Goal: Book appointment/travel/reservation

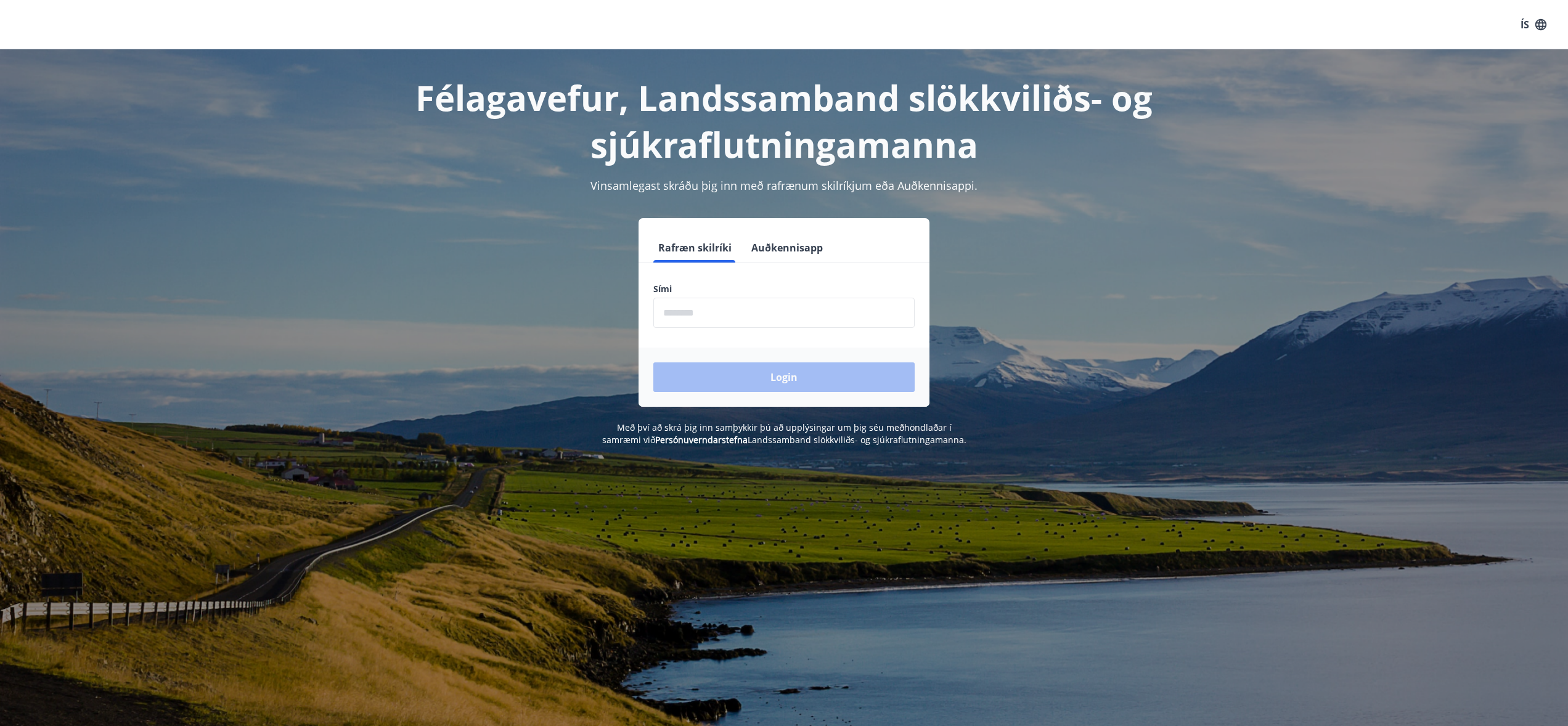
click at [710, 314] on input "phone" at bounding box center [784, 313] width 261 height 30
type input "********"
click at [758, 372] on button "Login" at bounding box center [784, 377] width 261 height 30
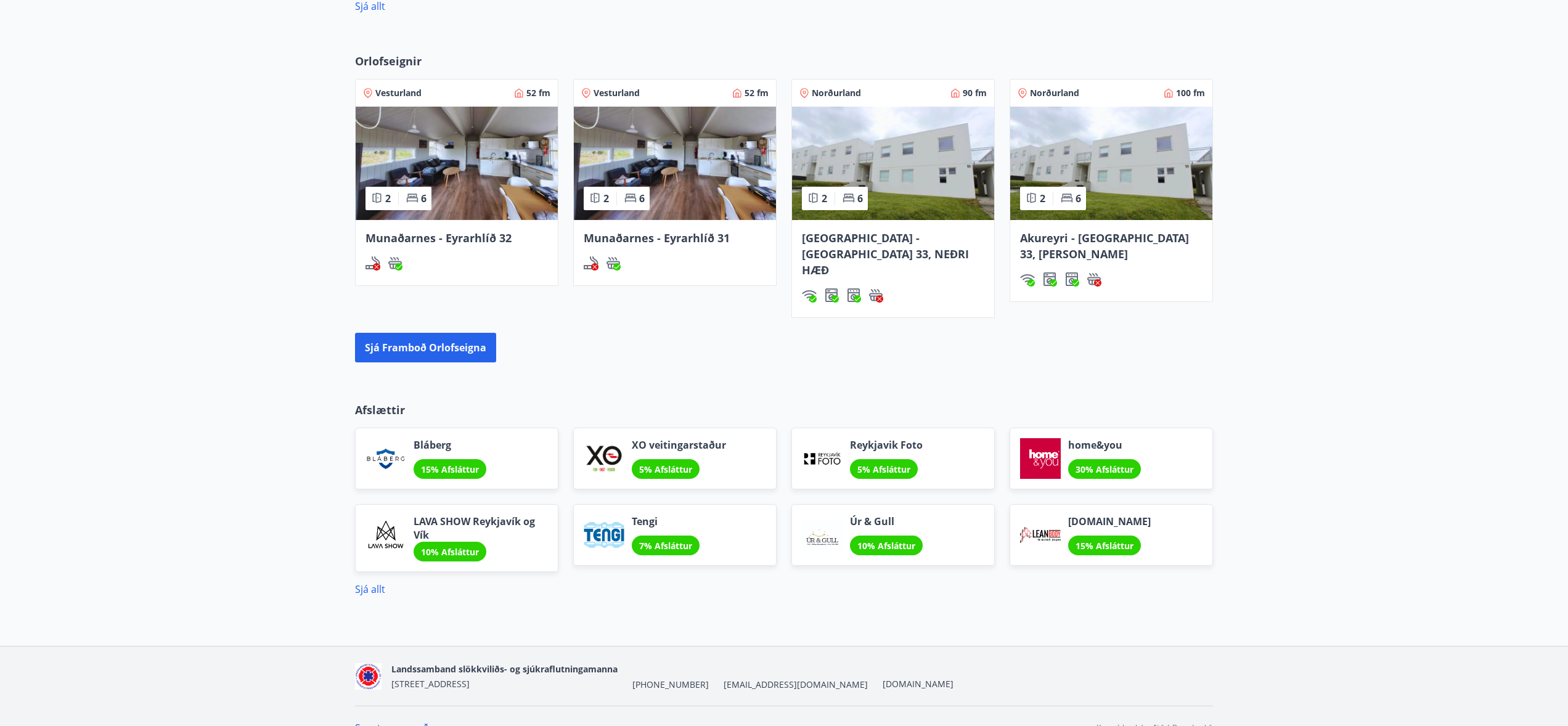
scroll to position [760, 0]
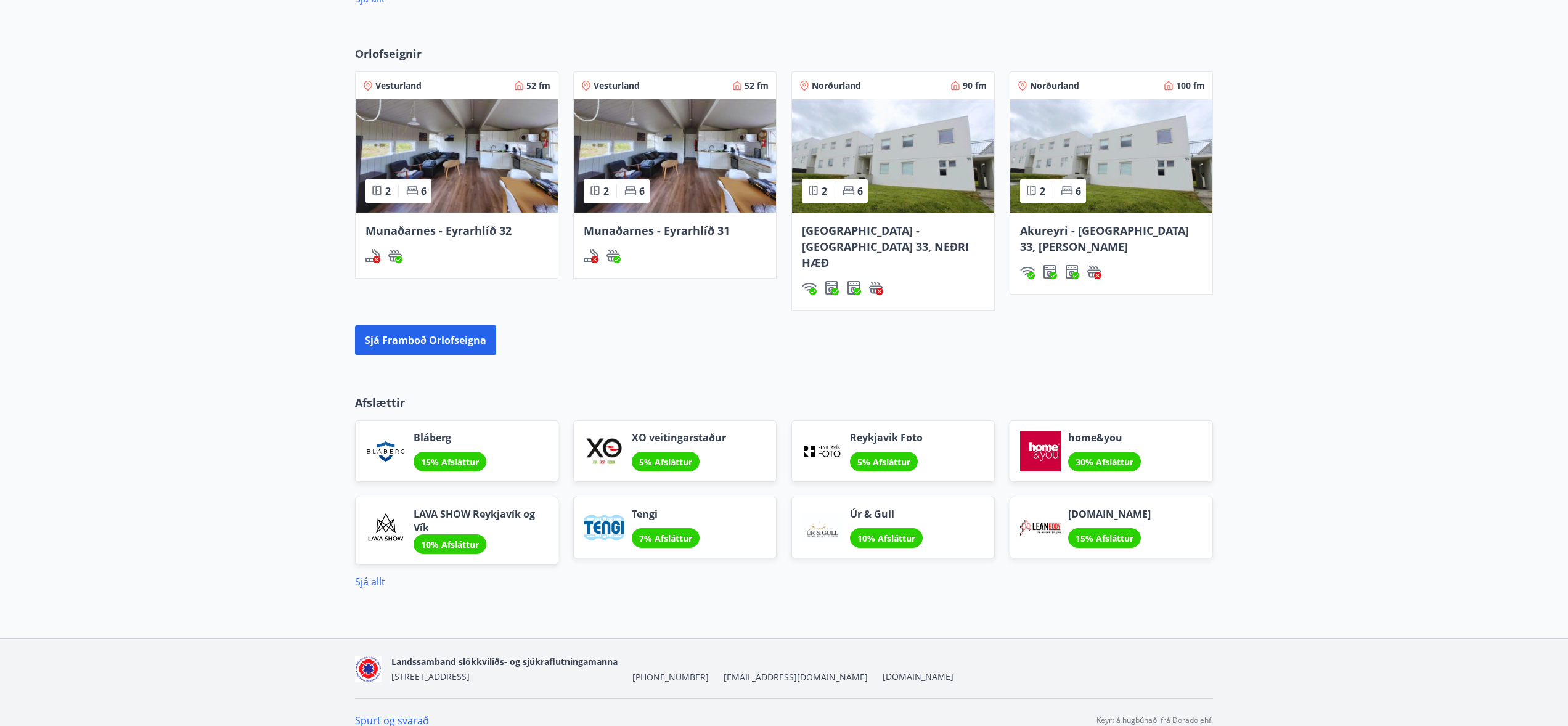
click at [933, 173] on img at bounding box center [893, 155] width 202 height 114
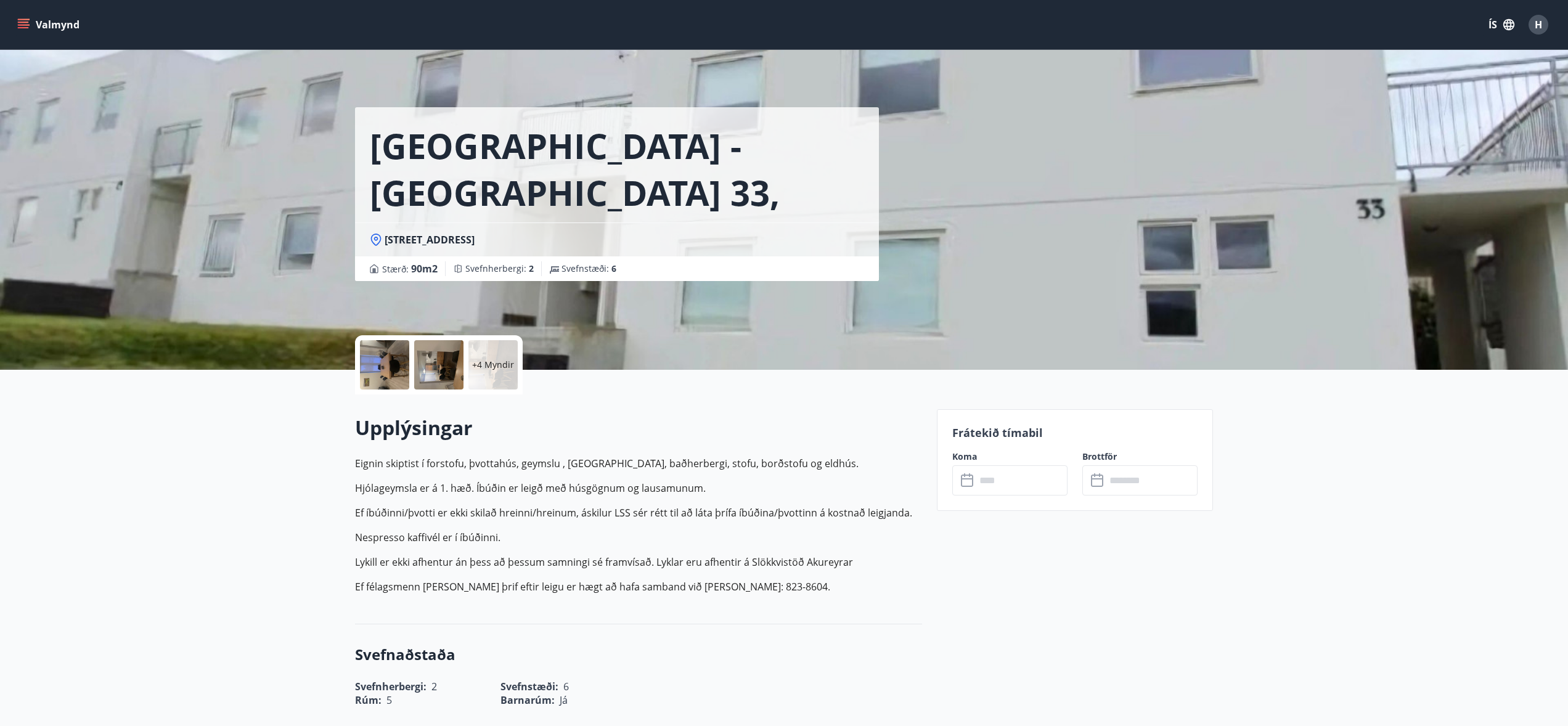
click at [972, 483] on icon at bounding box center [967, 481] width 12 height 12
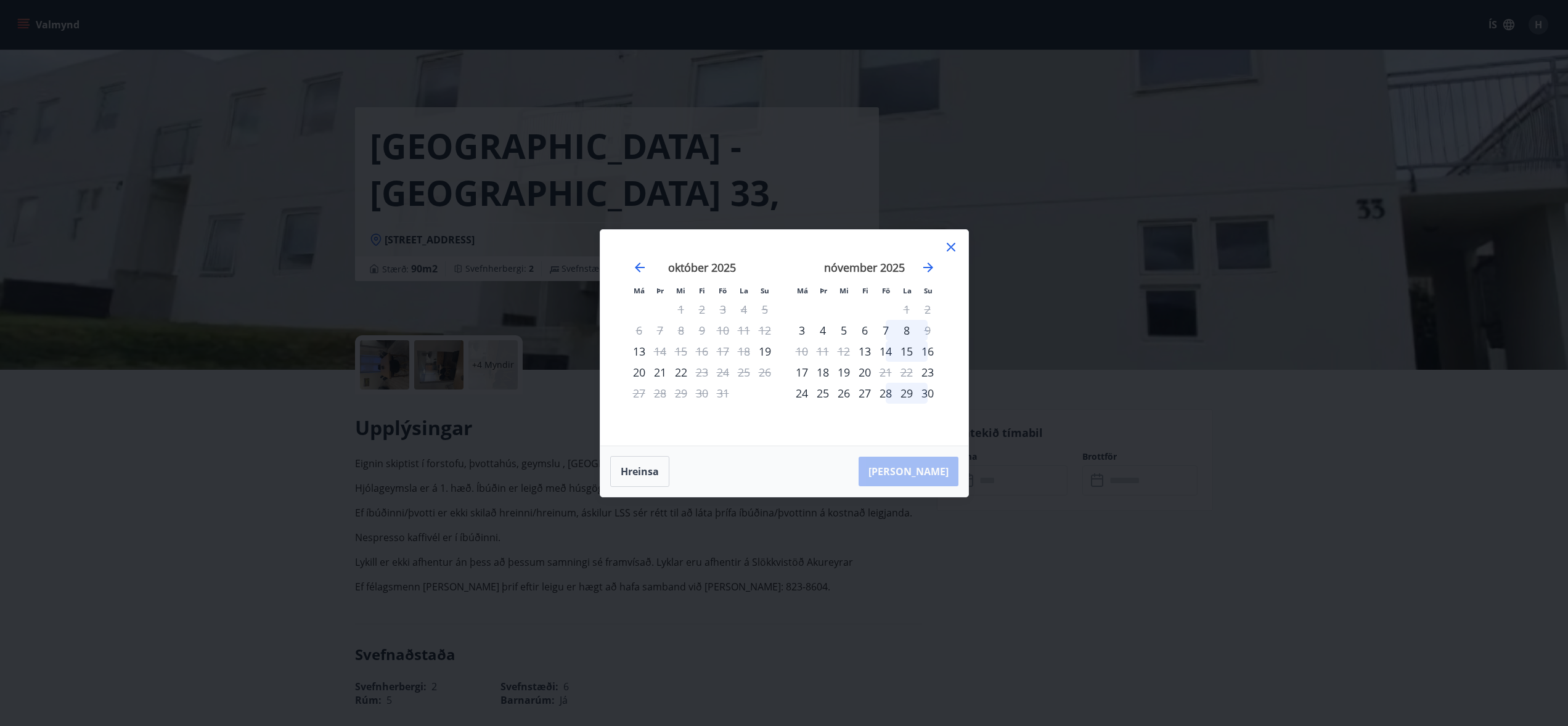
click at [950, 248] on icon at bounding box center [950, 247] width 2 height 2
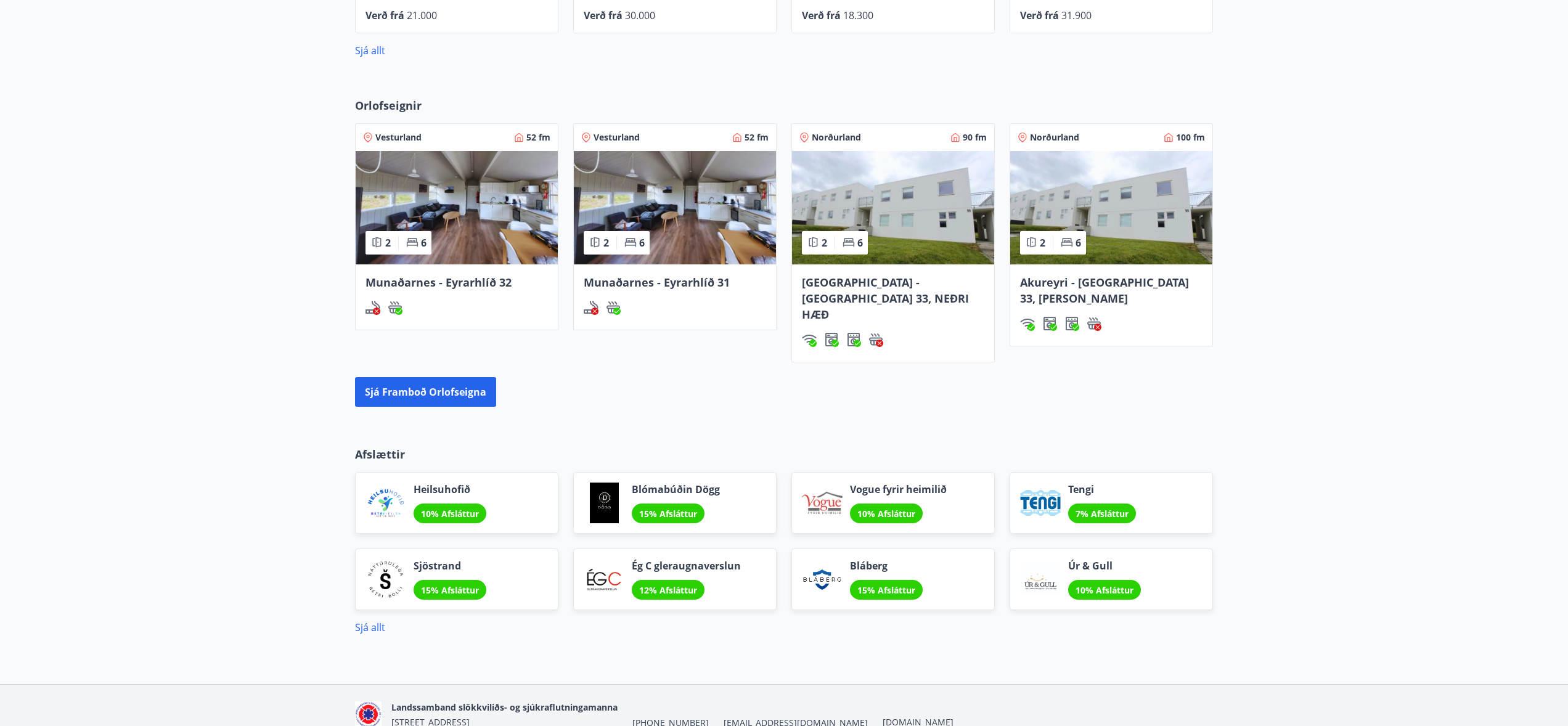
scroll to position [753, 0]
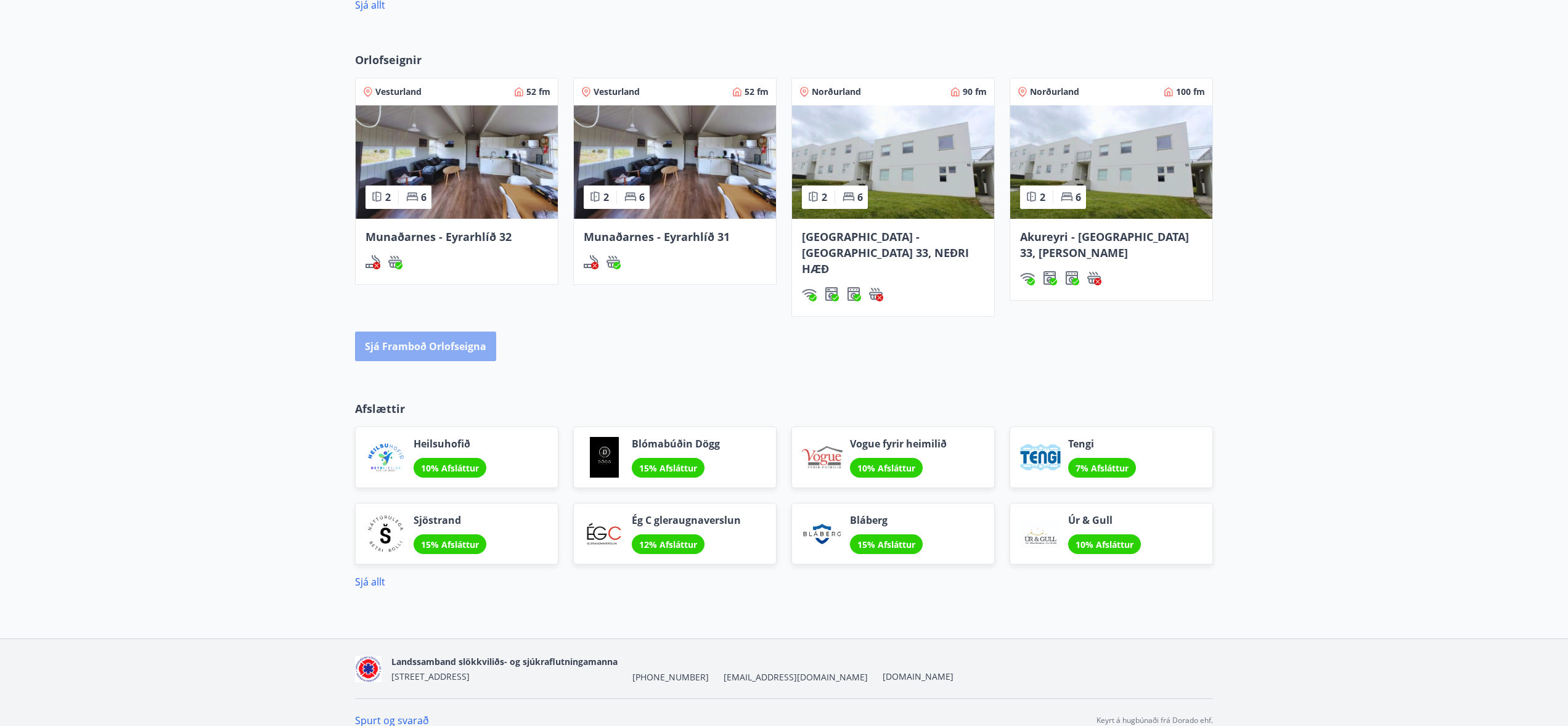
click at [412, 331] on button "Sjá framboð orlofseigna" at bounding box center [425, 346] width 141 height 30
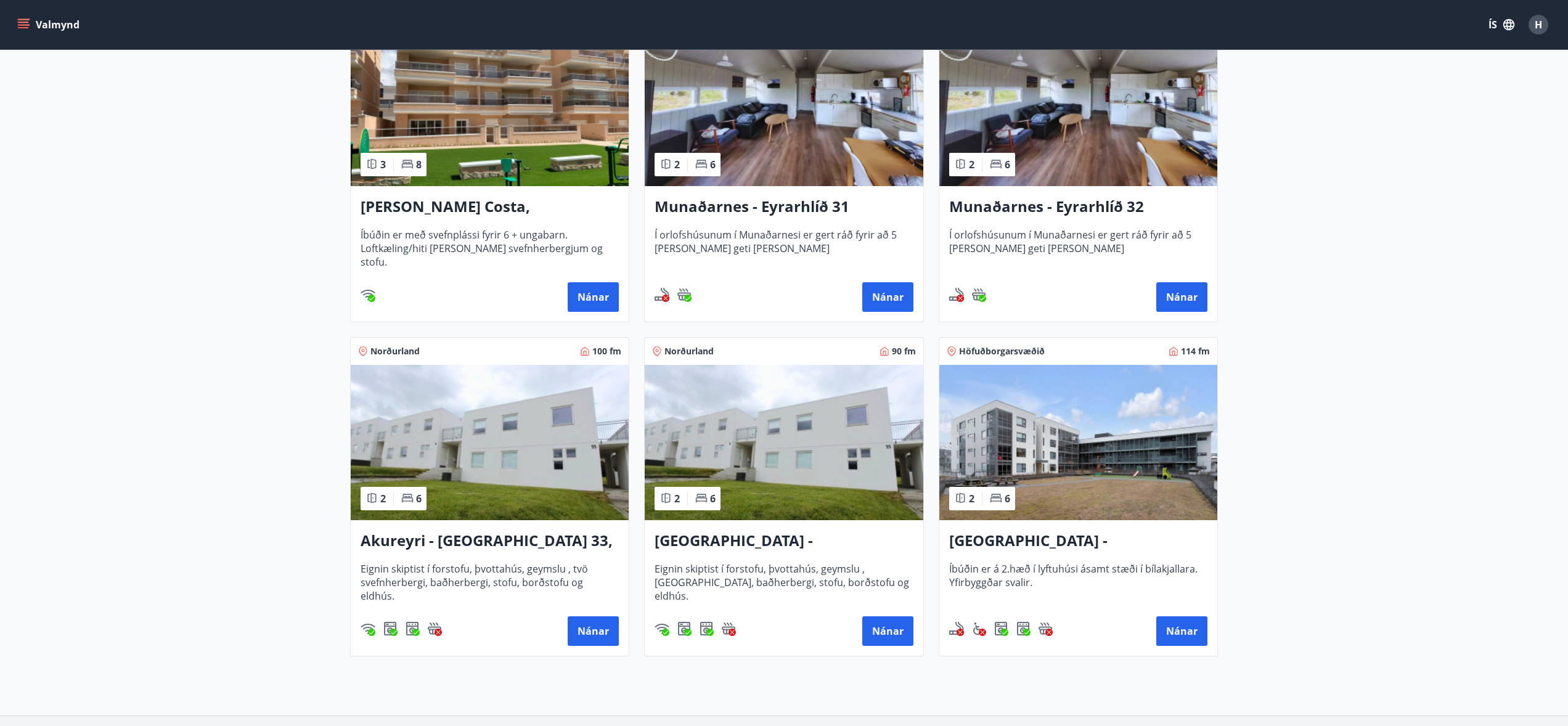
scroll to position [321, 0]
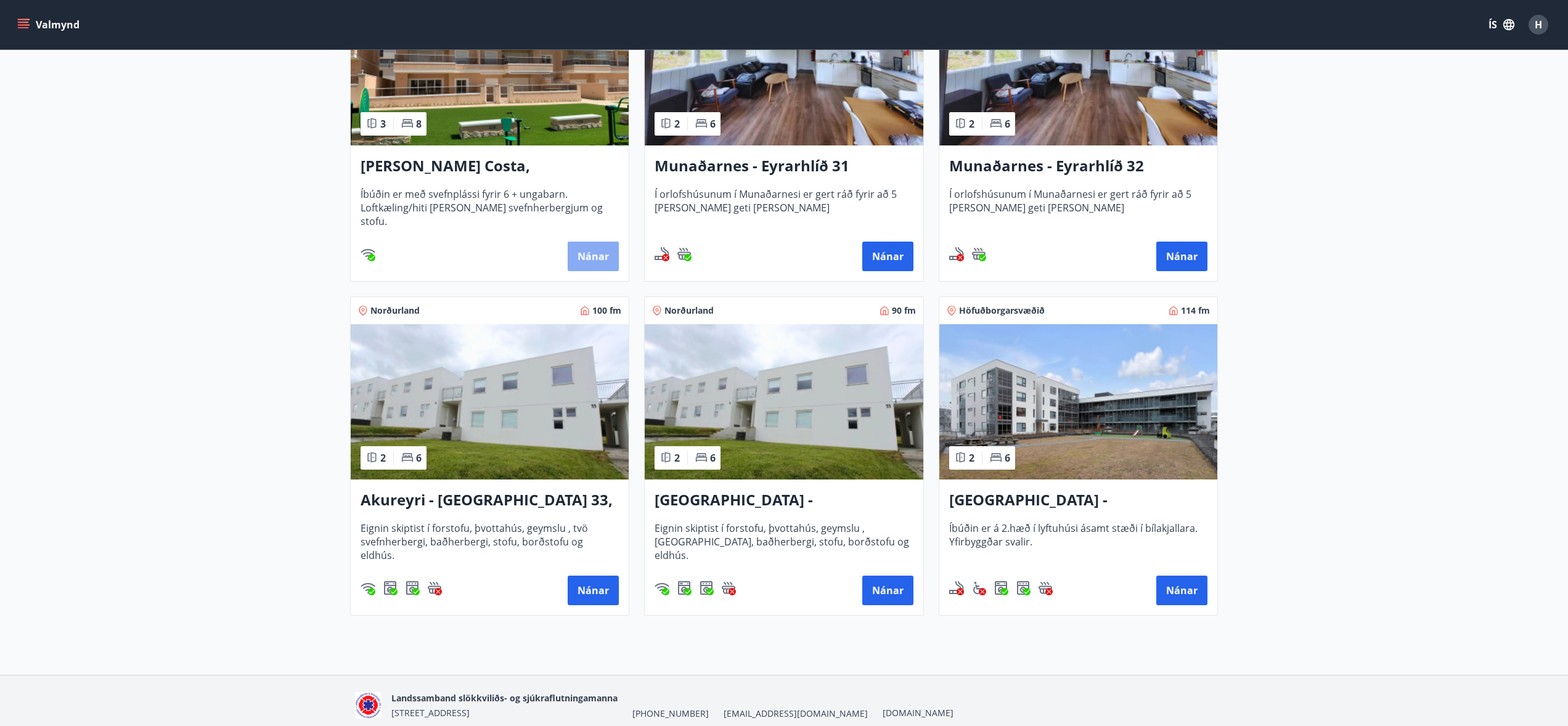
click at [593, 258] on button "Nánar" at bounding box center [592, 256] width 51 height 30
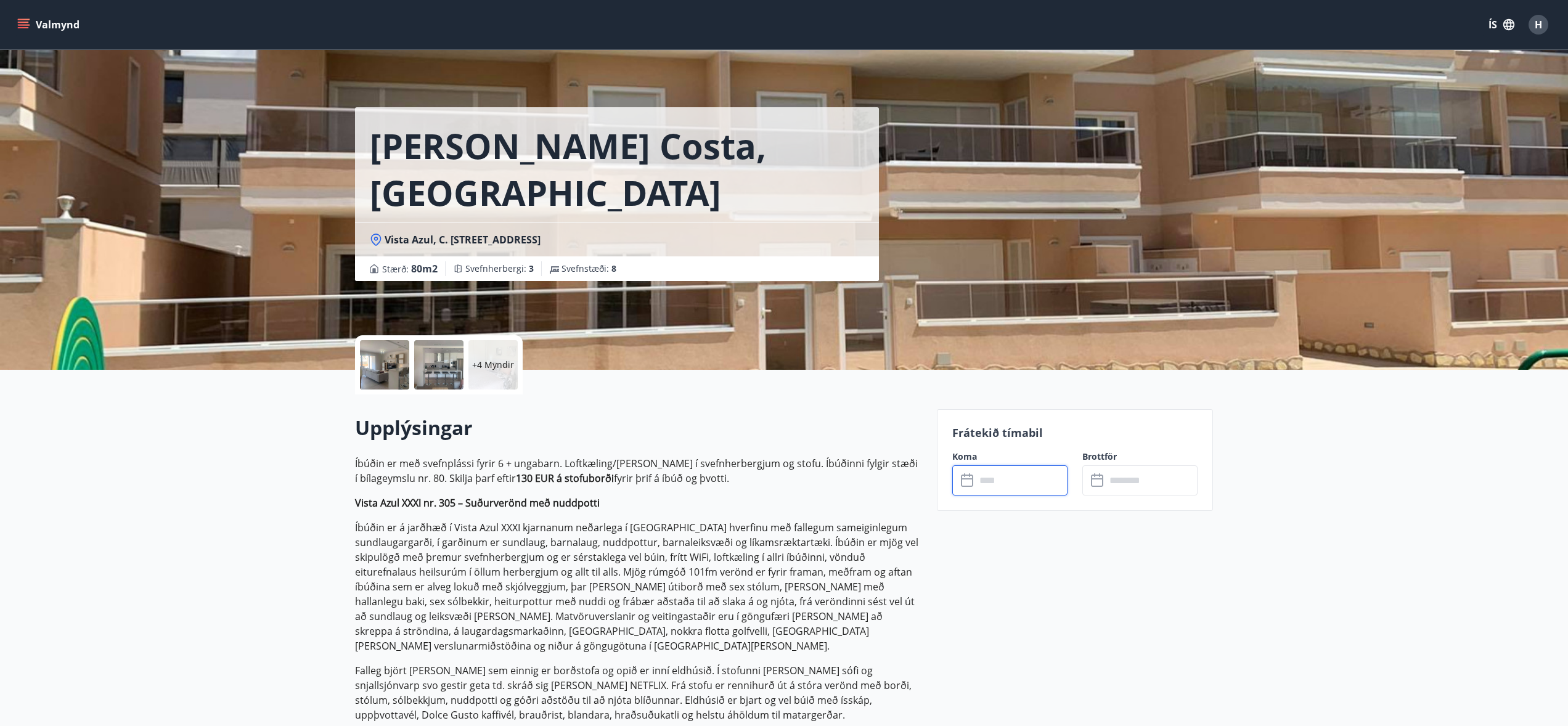
click at [993, 485] on input "text" at bounding box center [1021, 481] width 92 height 30
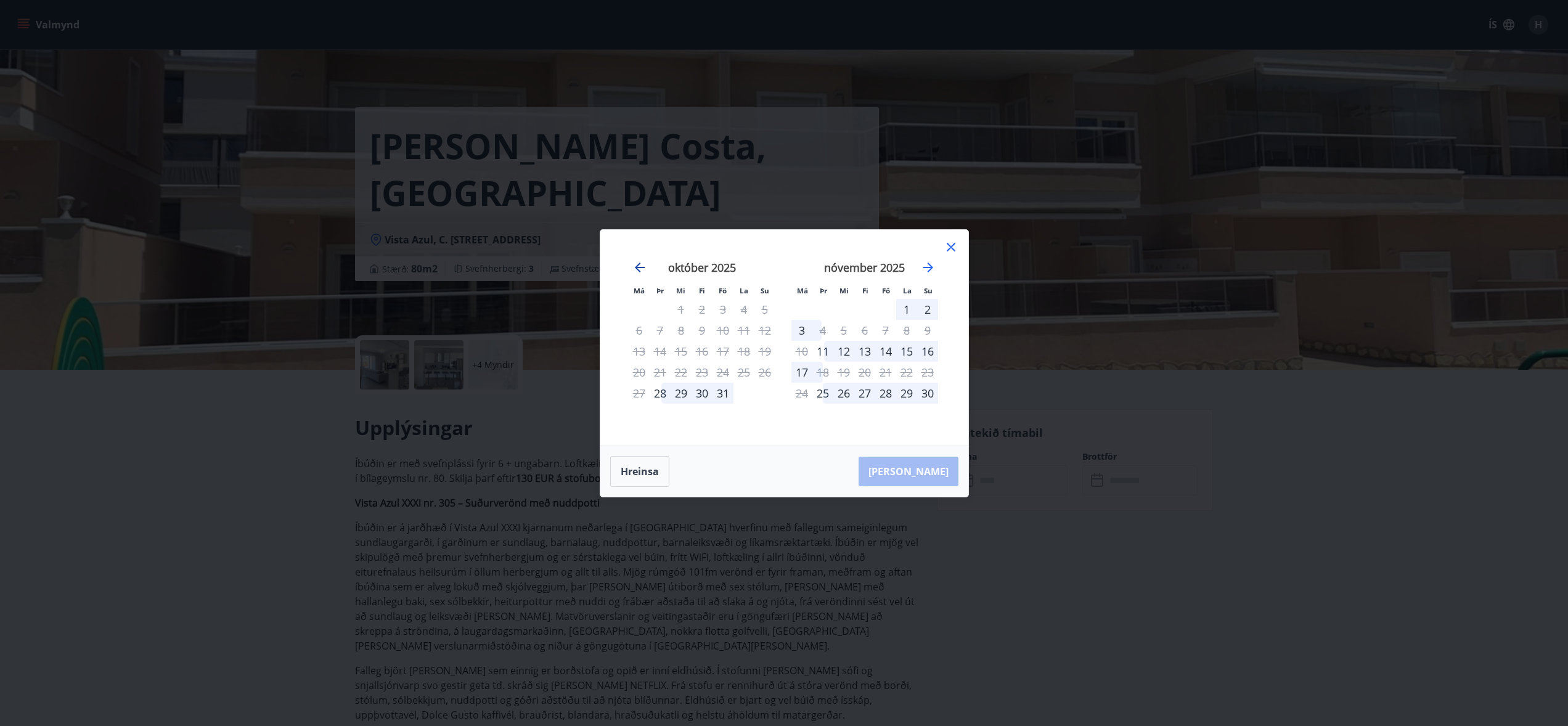
click at [635, 267] on icon "Move backward to switch to the previous month." at bounding box center [640, 267] width 10 height 10
click at [928, 267] on icon "Move forward to switch to the next month." at bounding box center [928, 267] width 10 height 10
click at [929, 264] on icon "Move forward to switch to the next month." at bounding box center [928, 267] width 10 height 10
click at [929, 267] on icon "Move forward to switch to the next month." at bounding box center [928, 267] width 10 height 10
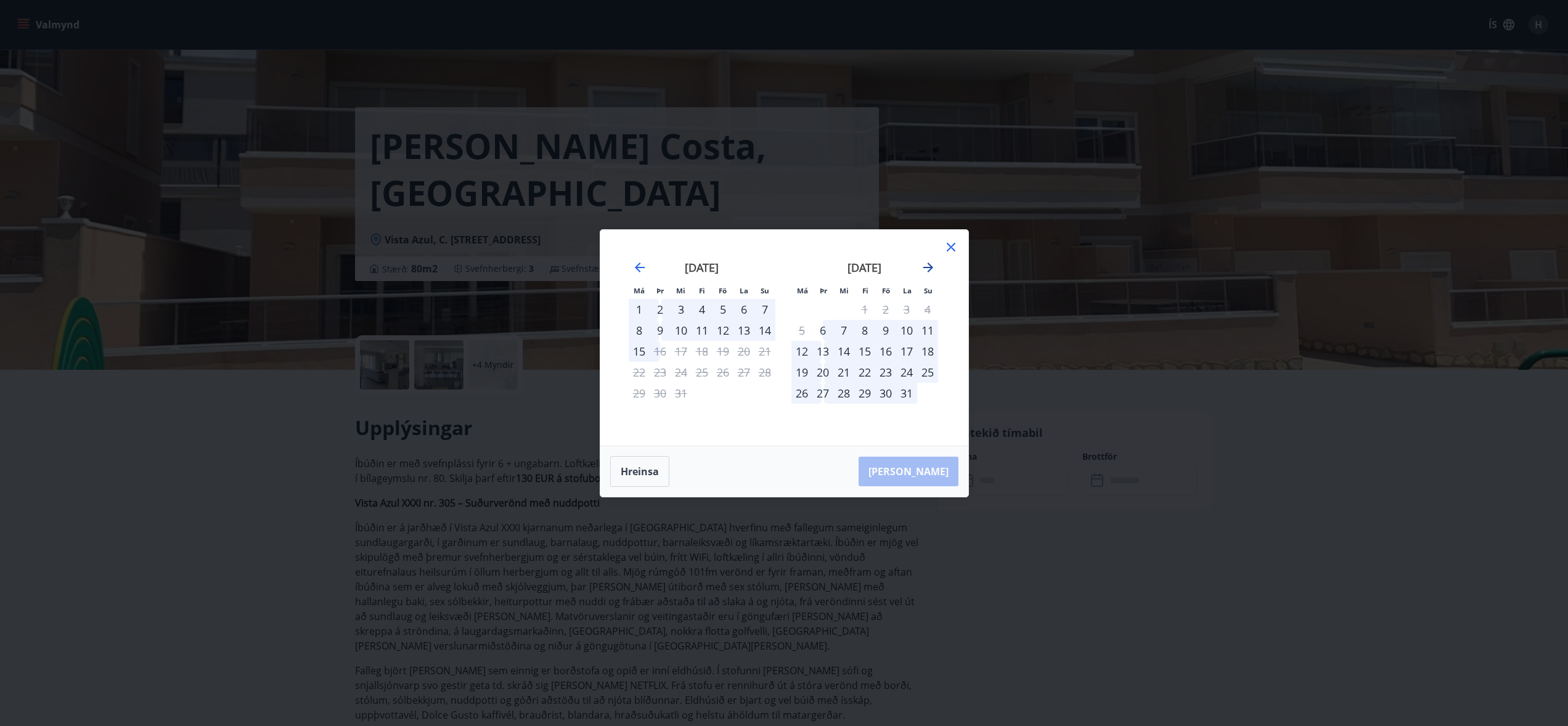
click at [929, 267] on icon "Move forward to switch to the next month." at bounding box center [928, 267] width 10 height 10
click at [930, 267] on icon "Move forward to switch to the next month." at bounding box center [928, 267] width 10 height 10
click at [632, 272] on icon "Move backward to switch to the previous month." at bounding box center [639, 267] width 14 height 14
click at [930, 267] on icon "Move forward to switch to the next month." at bounding box center [928, 267] width 10 height 10
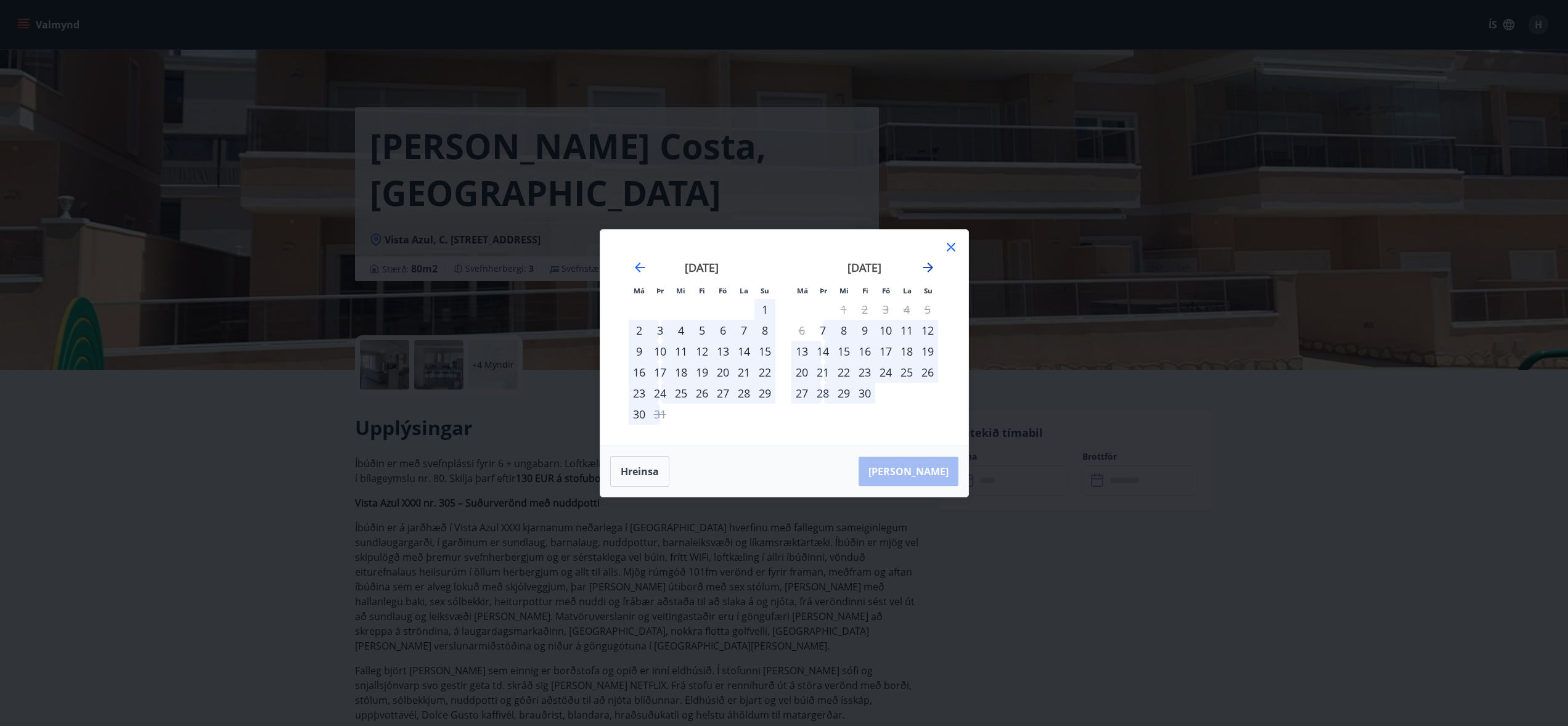
click at [930, 267] on icon "Move forward to switch to the next month." at bounding box center [928, 267] width 10 height 10
click at [930, 267] on icon "Move forward to switch to the next month." at bounding box center [928, 267] width 14 height 14
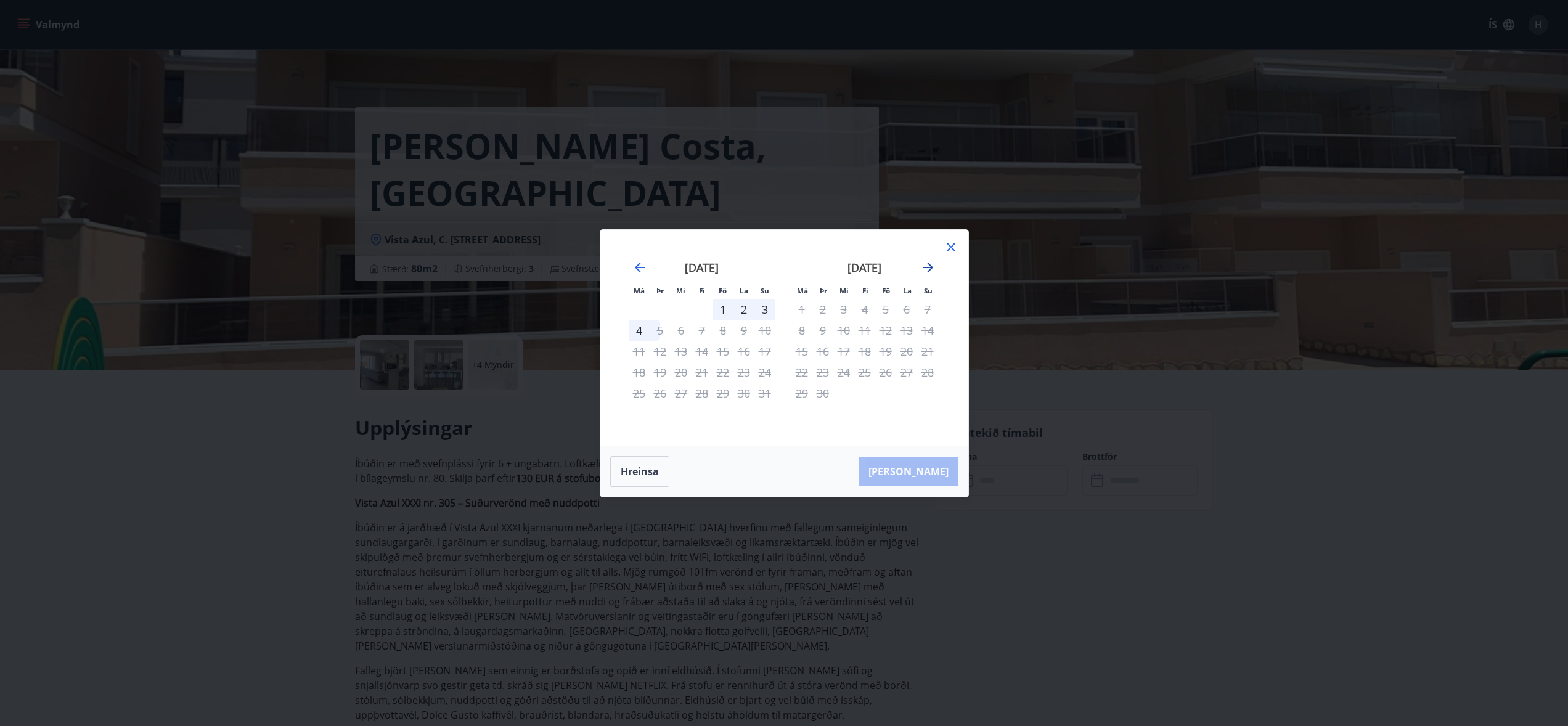
click at [929, 267] on icon "Move forward to switch to the next month." at bounding box center [928, 267] width 14 height 14
click at [930, 267] on icon "Move forward to switch to the next month." at bounding box center [928, 267] width 14 height 14
click at [930, 267] on icon "Move forward to switch to the next month." at bounding box center [928, 267] width 10 height 10
click at [931, 266] on icon "Move forward to switch to the next month." at bounding box center [928, 267] width 10 height 10
click at [931, 265] on icon "Move forward to switch to the next month." at bounding box center [928, 267] width 14 height 14
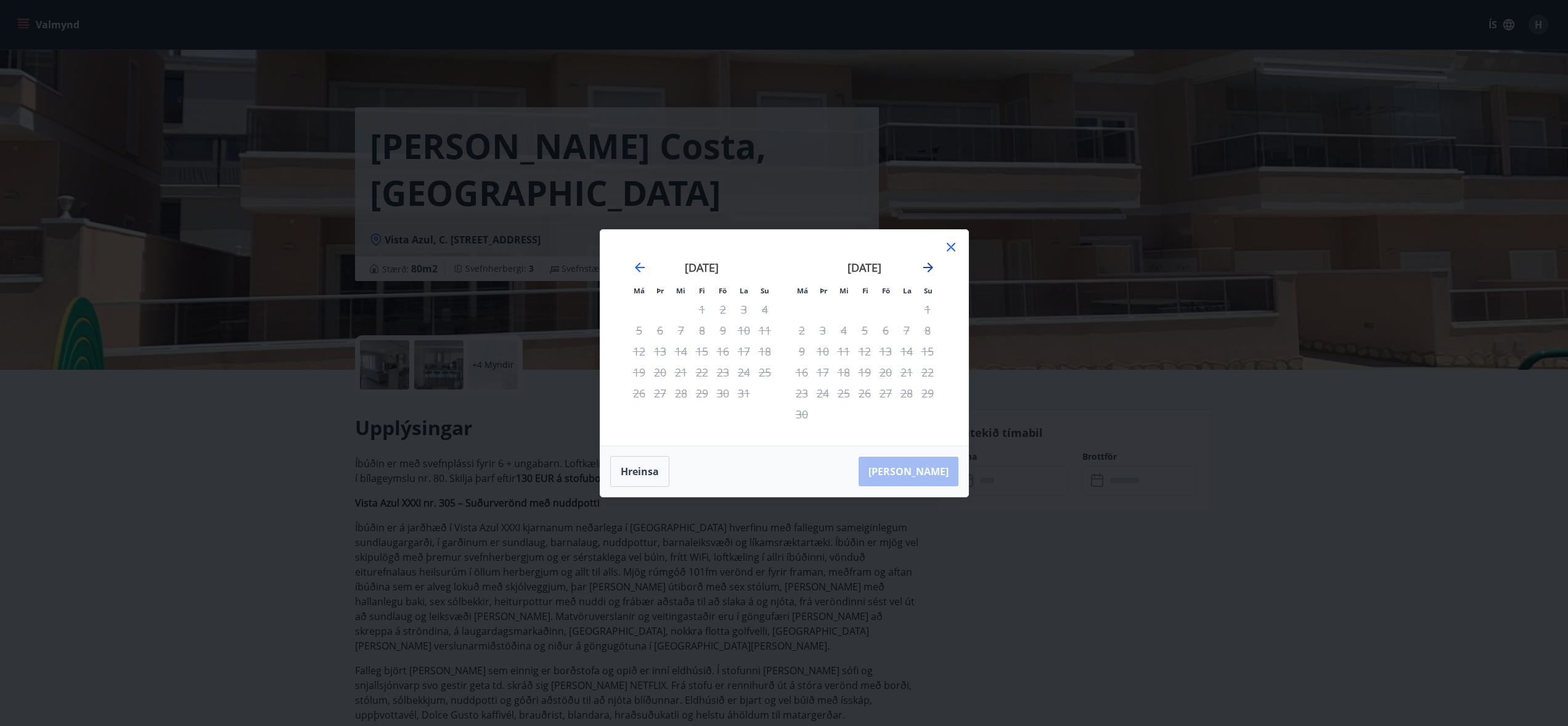
click at [930, 265] on icon "Move forward to switch to the next month." at bounding box center [928, 267] width 10 height 10
click at [950, 248] on icon at bounding box center [950, 247] width 8 height 8
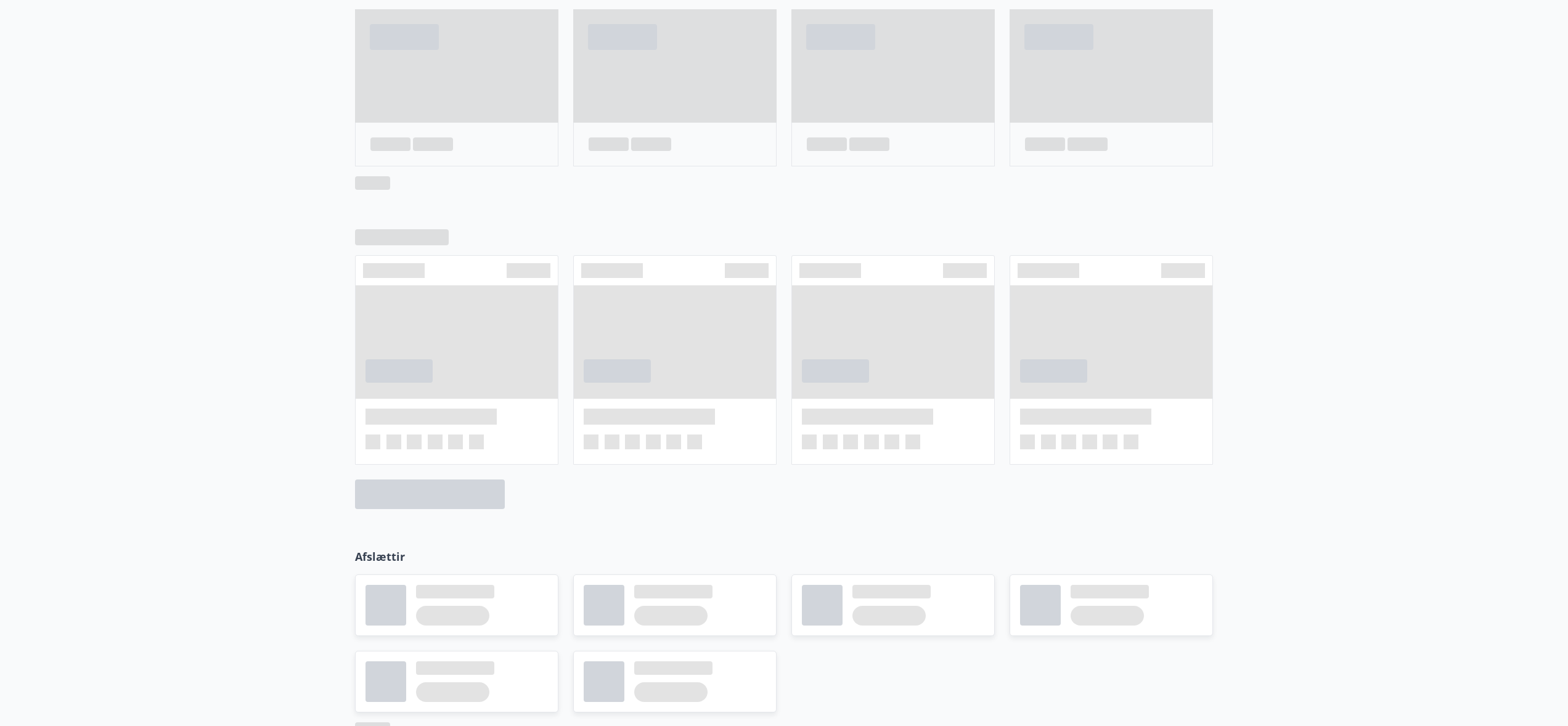
scroll to position [584, 0]
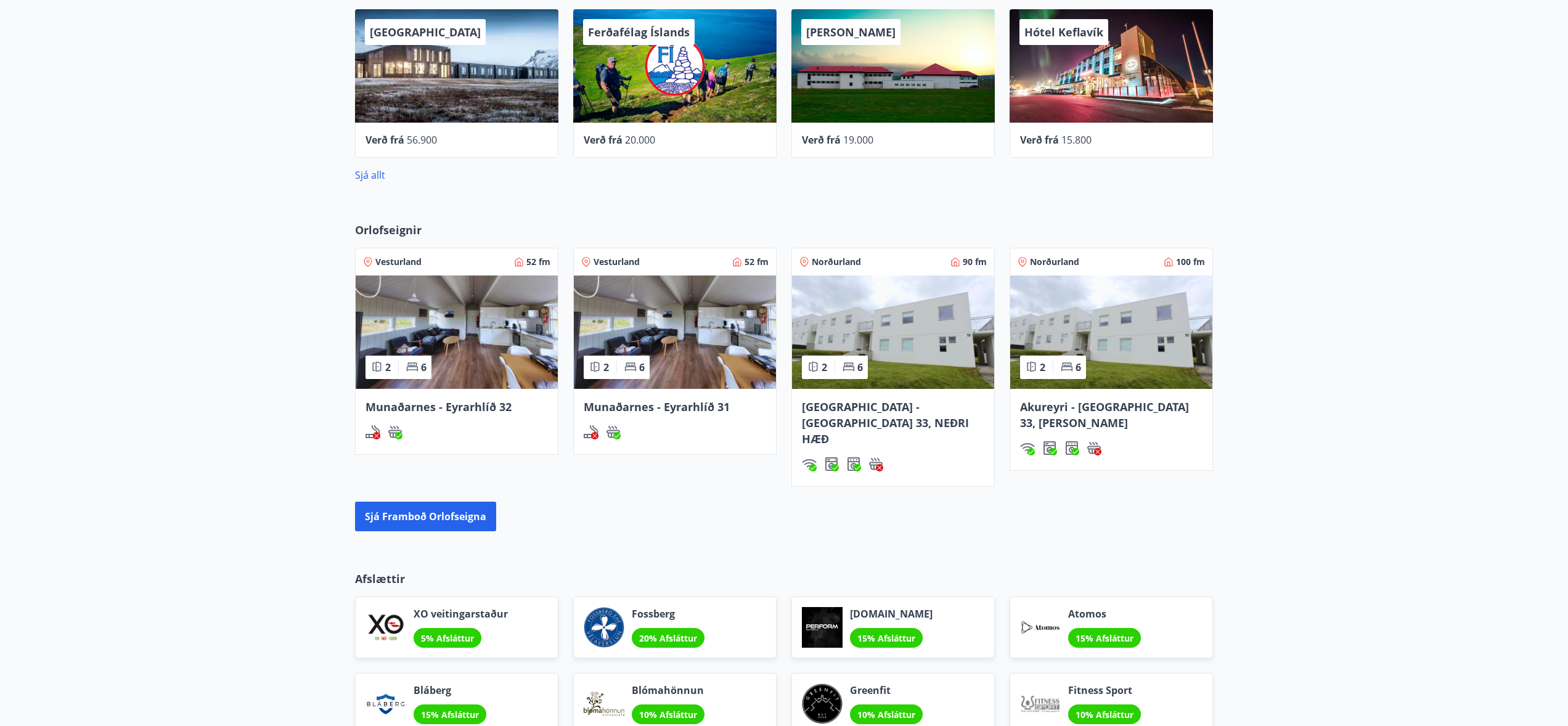
click at [1340, 97] on div "27 Samstarfsaðilar í [GEOGRAPHIC_DATA] UMI Hotel Verð frá 56.900 Ferðafélag Ísl…" at bounding box center [784, 82] width 1568 height 238
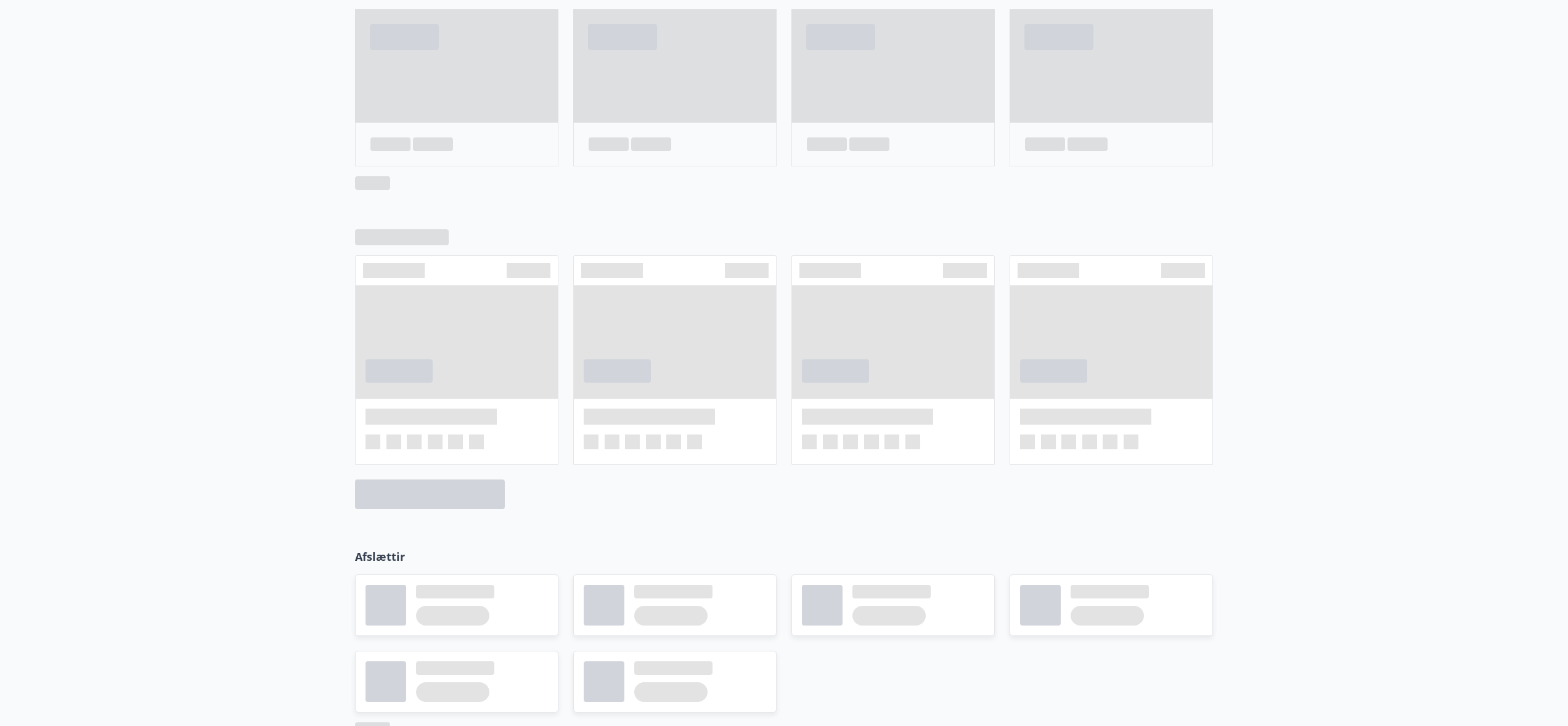
scroll to position [0, 0]
